Goal: Transaction & Acquisition: Purchase product/service

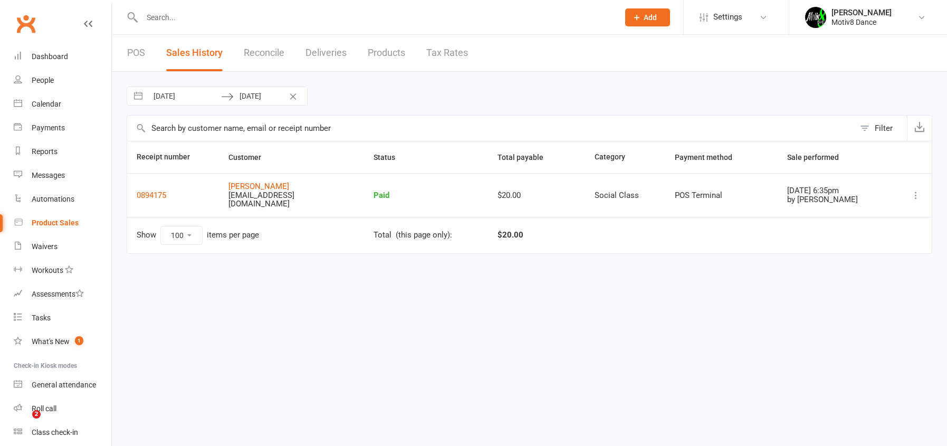
select select "100"
click at [45, 225] on div "Product Sales" at bounding box center [55, 222] width 47 height 8
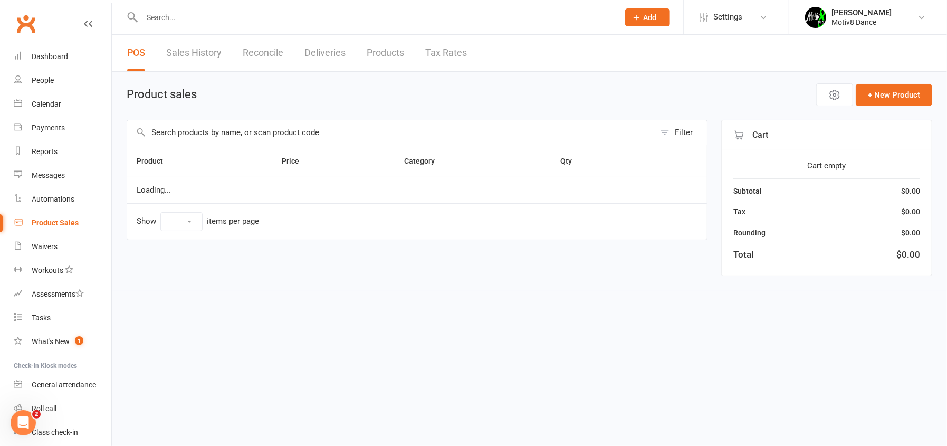
select select "10"
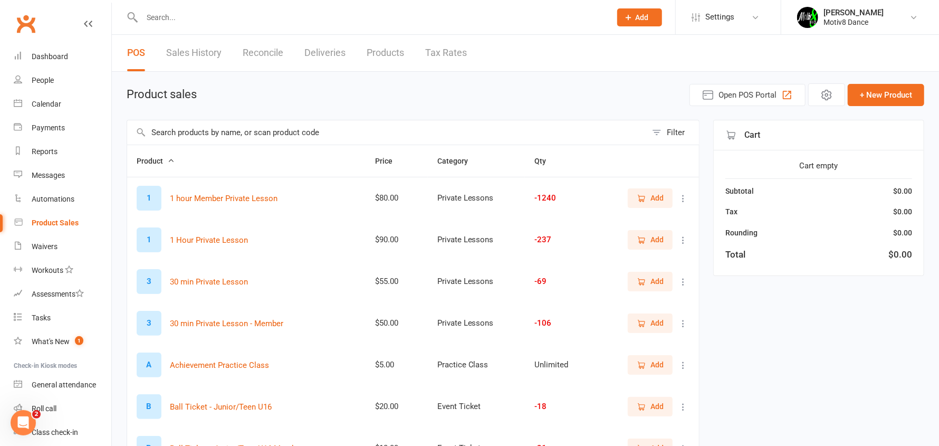
click at [648, 192] on span "Add" at bounding box center [650, 198] width 27 height 12
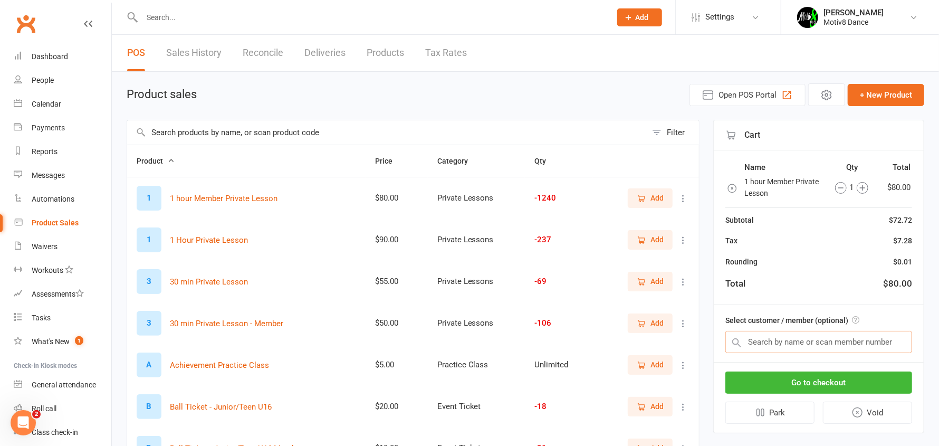
click at [822, 340] on input "text" at bounding box center [819, 342] width 187 height 22
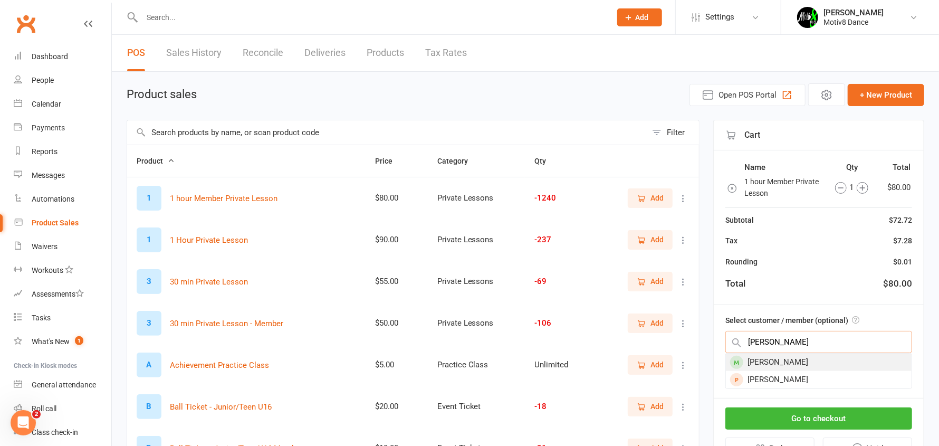
type input "liz"
click at [820, 361] on div "[PERSON_NAME]" at bounding box center [819, 362] width 186 height 17
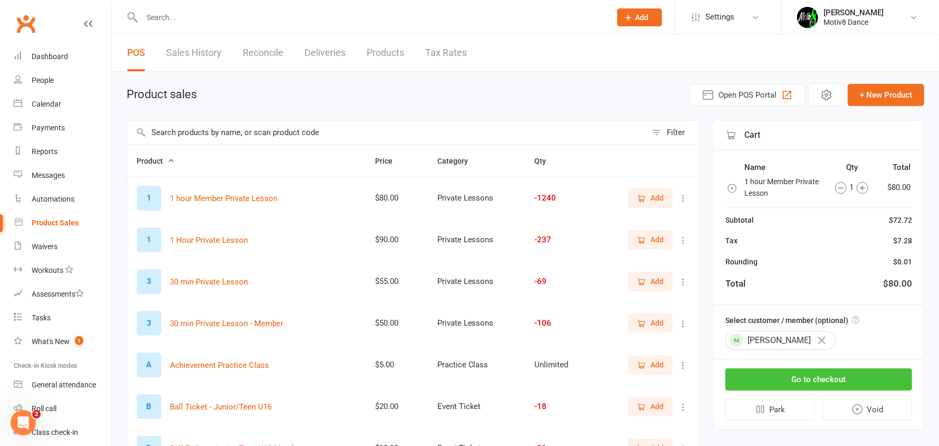
click at [818, 379] on button "Go to checkout" at bounding box center [819, 379] width 187 height 22
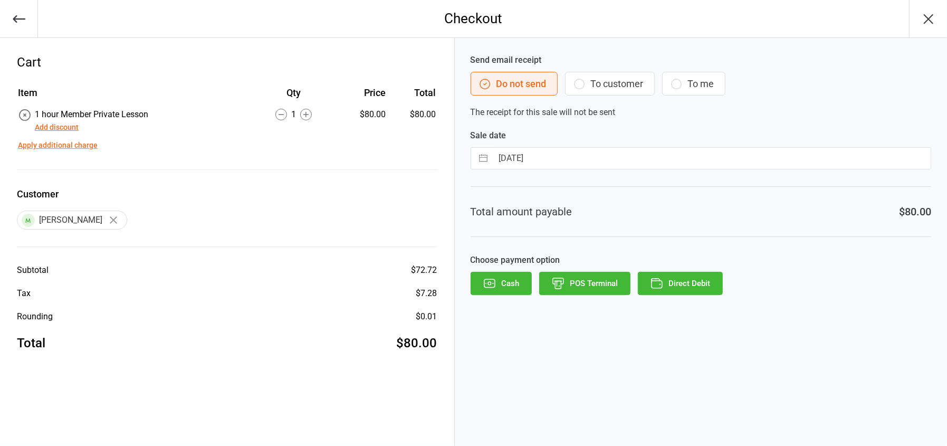
click at [58, 125] on button "Add discount" at bounding box center [57, 127] width 44 height 11
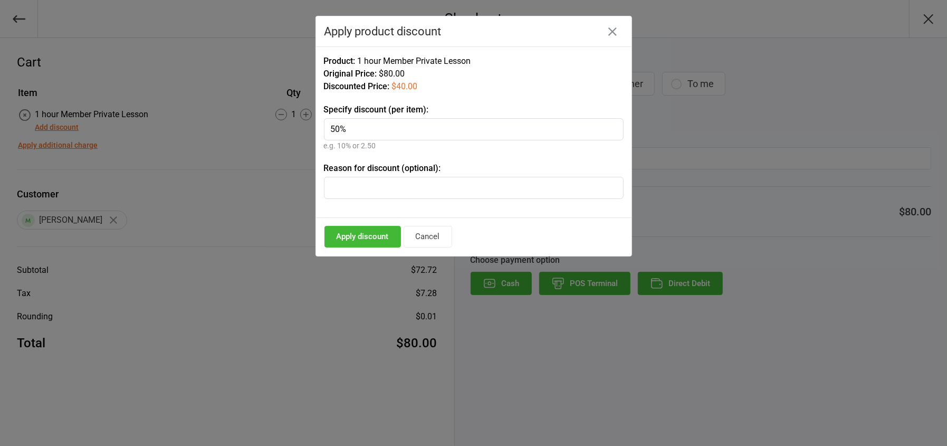
drag, startPoint x: 349, startPoint y: 126, endPoint x: 294, endPoint y: 122, distance: 55.0
click at [294, 122] on div "Checkout Cart Item Qty Price Total 1 hour Member Private Lesson Add discount 1 …" at bounding box center [473, 223] width 947 height 446
type input "40"
click at [348, 188] on input "text" at bounding box center [474, 188] width 300 height 22
click at [364, 232] on button "Apply discount" at bounding box center [363, 237] width 77 height 22
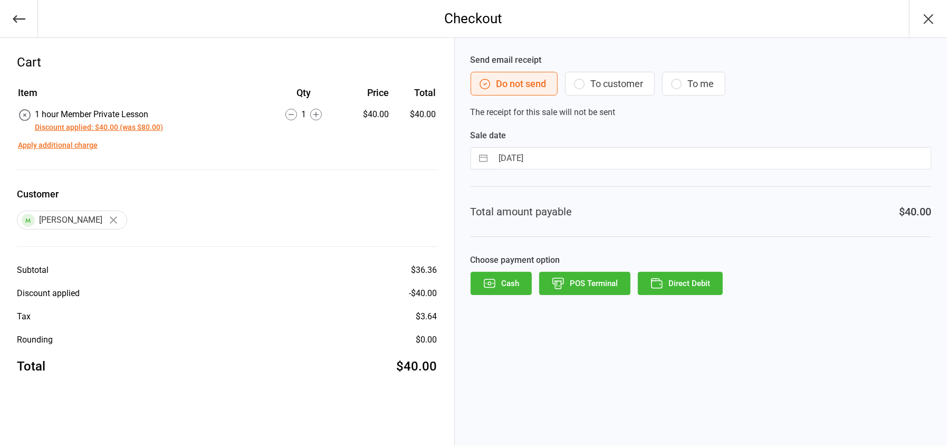
click at [16, 36] on button "button" at bounding box center [19, 18] width 38 height 37
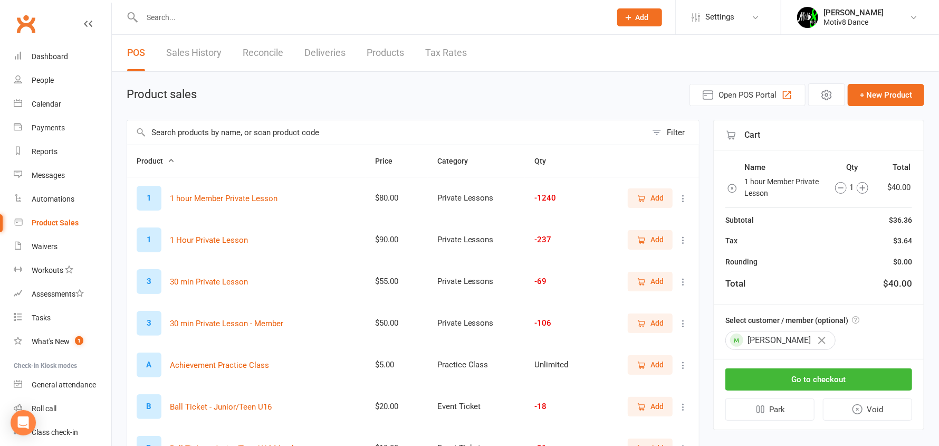
click at [818, 339] on icon "button" at bounding box center [821, 340] width 7 height 7
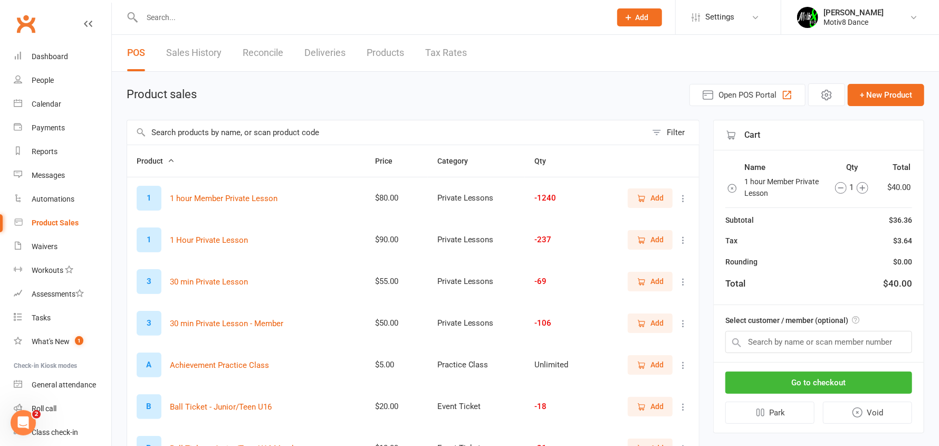
click at [732, 188] on icon "button" at bounding box center [732, 188] width 8 height 8
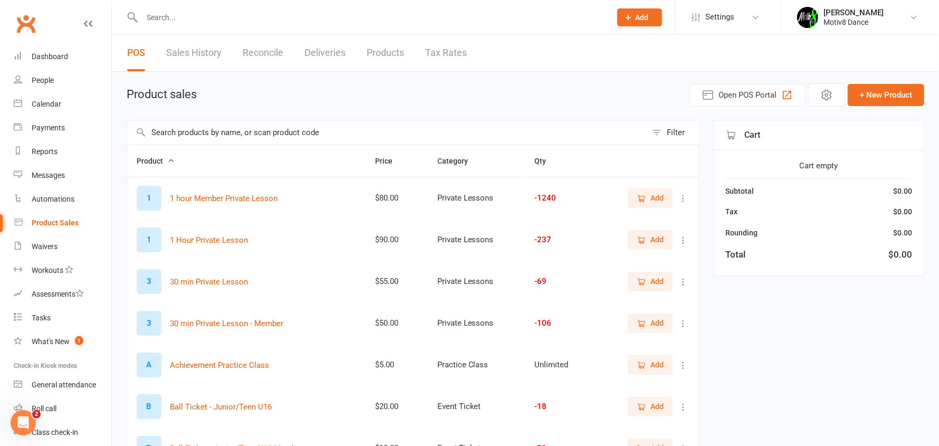
drag, startPoint x: 421, startPoint y: 217, endPoint x: 423, endPoint y: 210, distance: 7.6
click at [421, 216] on td "$80.00" at bounding box center [397, 198] width 62 height 42
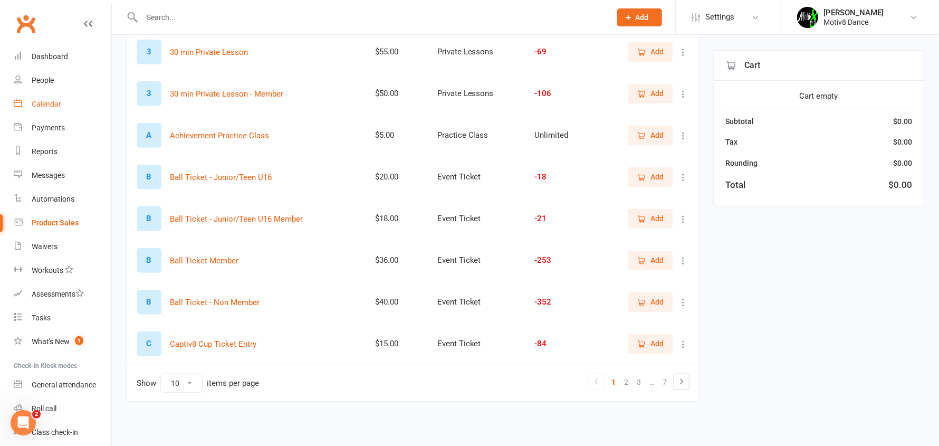
click at [51, 109] on link "Calendar" at bounding box center [63, 104] width 98 height 24
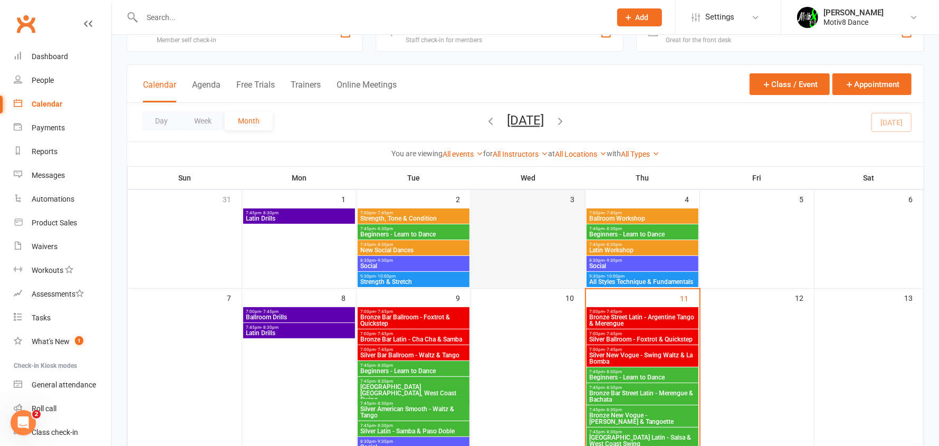
scroll to position [52, 0]
